Goal: Task Accomplishment & Management: Use online tool/utility

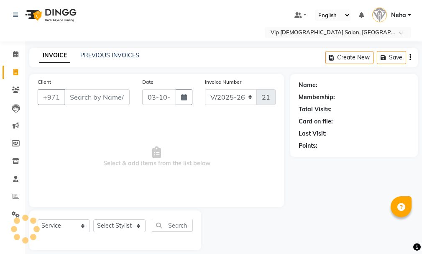
select select "8415"
select select "service"
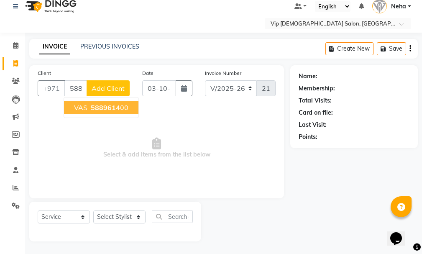
click at [108, 109] on span "5889614" at bounding box center [105, 107] width 29 height 8
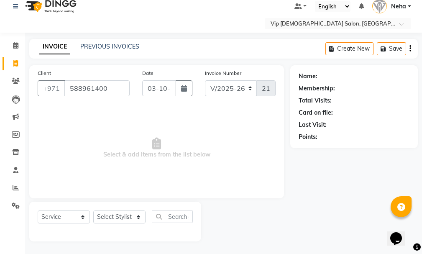
type input "588961400"
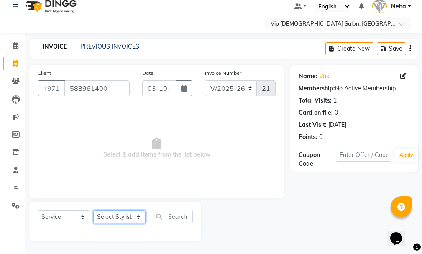
click at [114, 217] on select "Select Stylist AHMED MOHAMED MOHAMED ELKHODARY ABDELHAMID Ali Rana Allauddin An…" at bounding box center [119, 216] width 52 height 13
select select "81344"
click at [93, 210] on select "Select Stylist AHMED MOHAMED MOHAMED ELKHODARY ABDELHAMID Ali Rana Allauddin An…" at bounding box center [119, 216] width 52 height 13
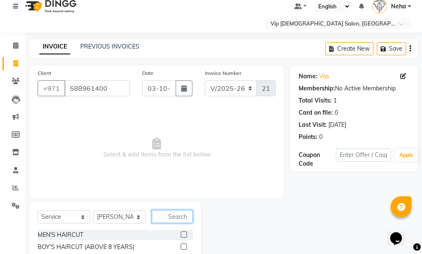
click at [169, 213] on input "text" at bounding box center [172, 216] width 41 height 13
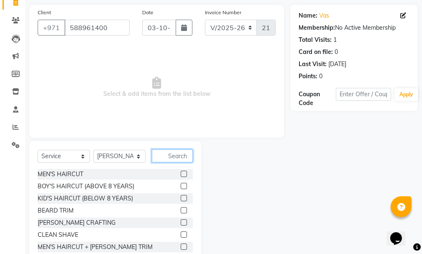
scroll to position [73, 0]
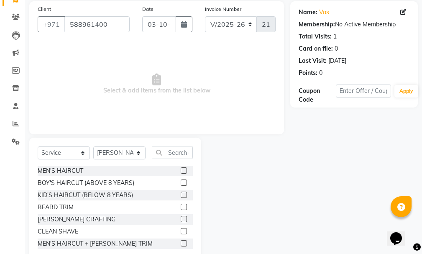
click at [181, 192] on label at bounding box center [184, 195] width 6 height 6
click at [181, 192] on input "checkbox" at bounding box center [183, 194] width 5 height 5
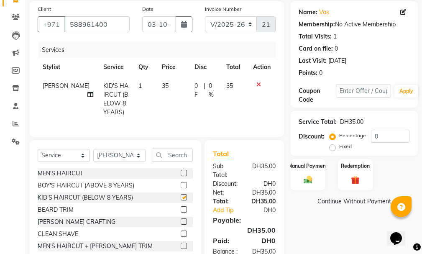
checkbox input "false"
click at [126, 160] on select "Select Stylist AHMED MOHAMED MOHAMED ELKHODARY ABDELHAMID Ali Rana Allauddin An…" at bounding box center [119, 155] width 52 height 13
select select "81363"
click at [93, 155] on select "Select Stylist AHMED MOHAMED MOHAMED ELKHODARY ABDELHAMID Ali Rana Allauddin An…" at bounding box center [119, 155] width 52 height 13
click at [181, 200] on label at bounding box center [184, 197] width 6 height 6
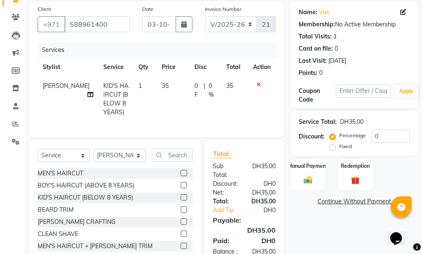
click at [181, 200] on input "checkbox" at bounding box center [183, 197] width 5 height 5
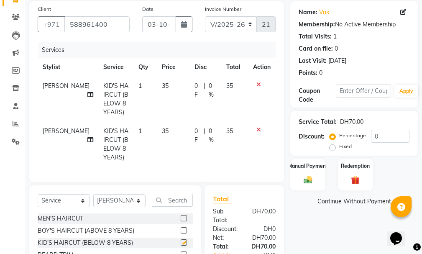
checkbox input "false"
click at [310, 176] on img at bounding box center [308, 180] width 14 height 10
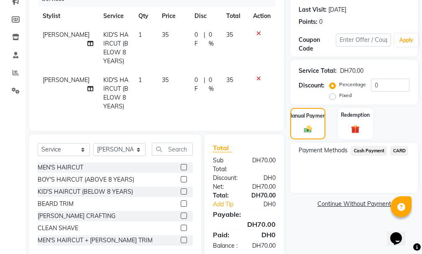
scroll to position [156, 0]
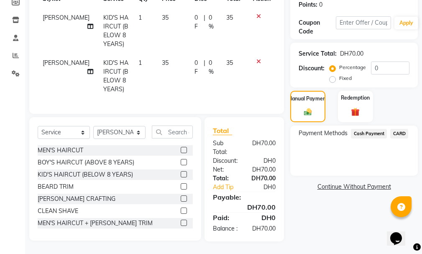
click at [401, 129] on span "CARD" at bounding box center [399, 134] width 18 height 10
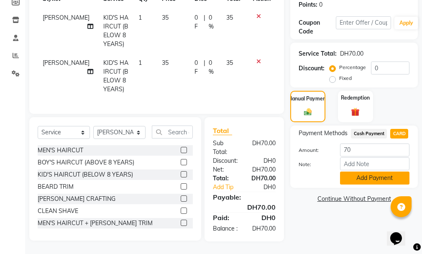
click at [378, 172] on button "Add Payment" at bounding box center [374, 178] width 69 height 13
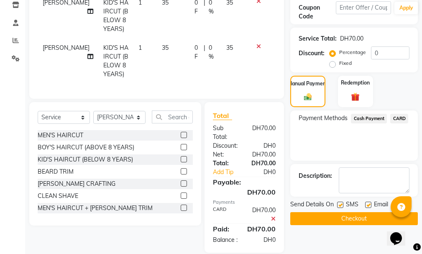
scroll to position [182, 0]
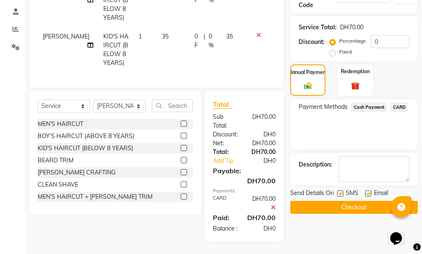
click at [373, 201] on button "Checkout" at bounding box center [354, 207] width 128 height 13
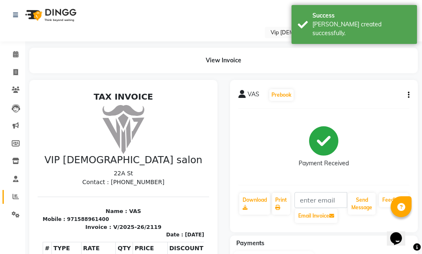
click at [15, 195] on icon at bounding box center [16, 196] width 6 height 6
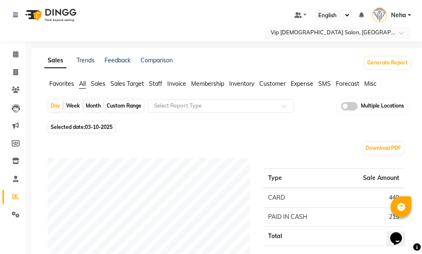
click at [375, 28] on div "Select Location × Vip Gents Salon, Hor Al Anz East" at bounding box center [338, 32] width 146 height 11
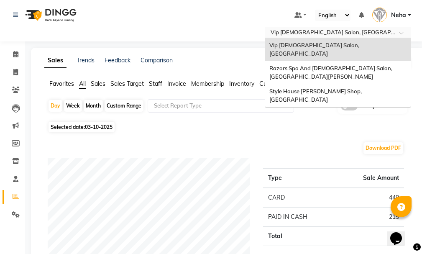
click at [357, 61] on div "Razors Spa And [DEMOGRAPHIC_DATA] Salon, [GEOGRAPHIC_DATA][PERSON_NAME]" at bounding box center [338, 72] width 146 height 23
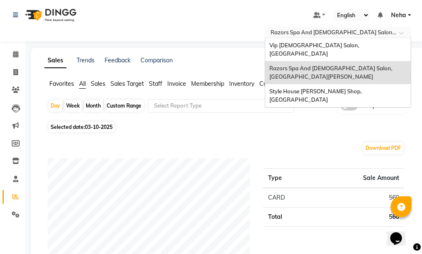
click at [394, 27] on div "Select Location × Razors Spa And Gents Salon, Nadd Al Hamar" at bounding box center [338, 32] width 146 height 11
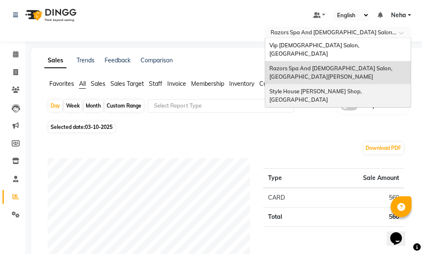
click at [374, 84] on div "Style House [PERSON_NAME] Shop, [GEOGRAPHIC_DATA]" at bounding box center [338, 95] width 146 height 23
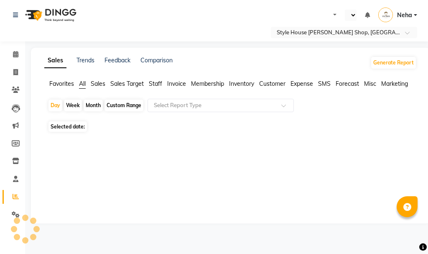
select select "en"
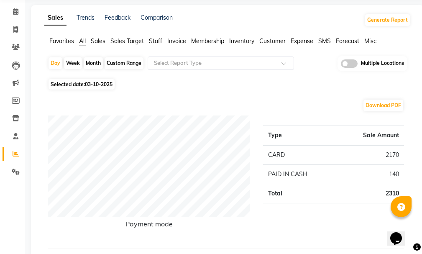
scroll to position [4, 0]
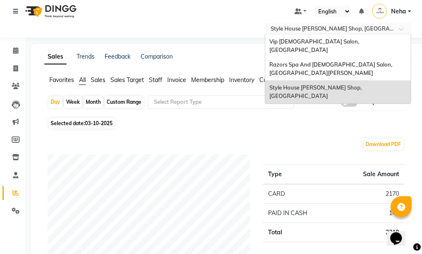
click at [384, 31] on input "text" at bounding box center [329, 29] width 121 height 8
click at [372, 42] on div "Vip [DEMOGRAPHIC_DATA] Salon, [GEOGRAPHIC_DATA]" at bounding box center [338, 45] width 146 height 23
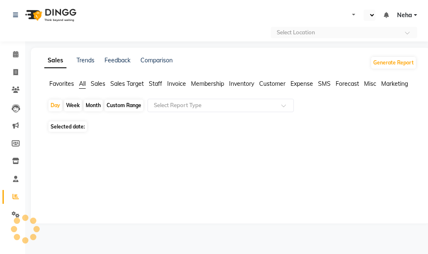
select select "en"
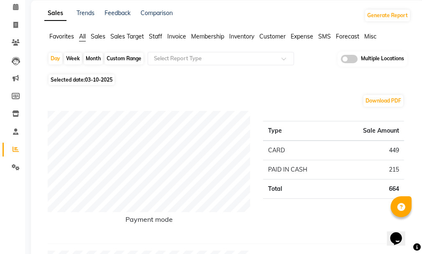
scroll to position [53, 0]
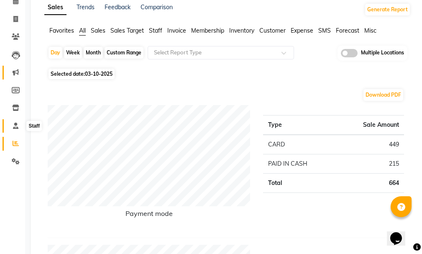
click at [11, 126] on span at bounding box center [15, 126] width 15 height 10
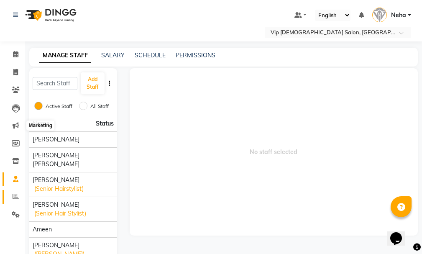
click at [10, 199] on span at bounding box center [15, 197] width 15 height 10
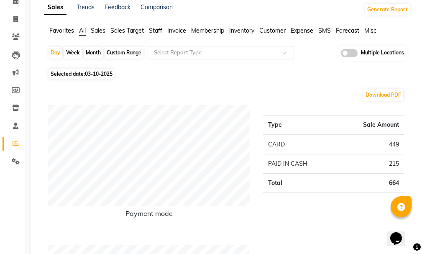
scroll to position [57, 0]
